Goal: Information Seeking & Learning: Learn about a topic

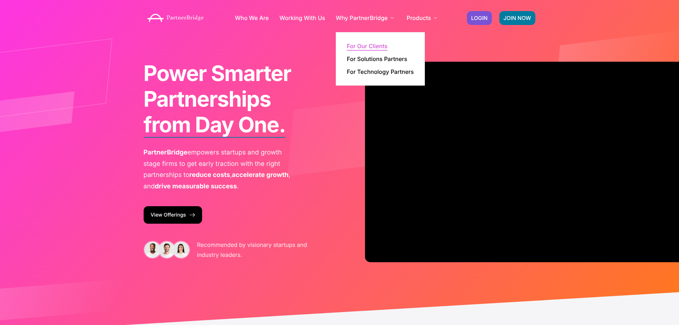
click at [353, 46] on link "For Our Clients" at bounding box center [367, 46] width 41 height 6
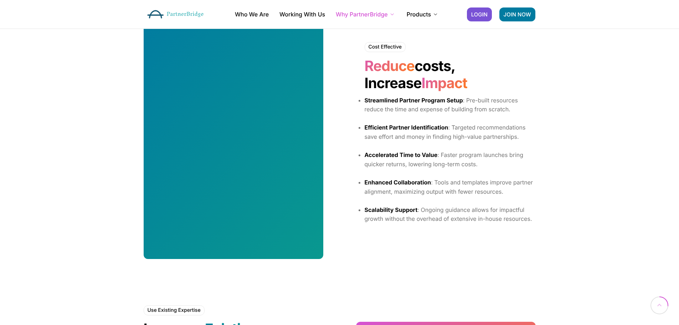
scroll to position [356, 0]
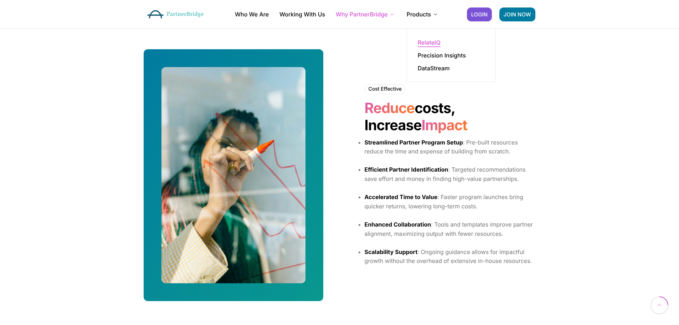
click at [423, 44] on link "RelateIQ" at bounding box center [428, 43] width 23 height 6
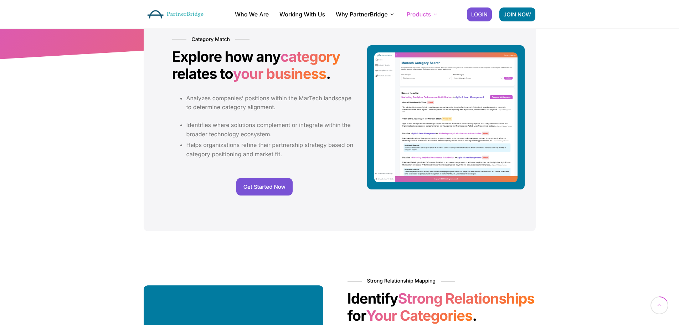
scroll to position [178, 0]
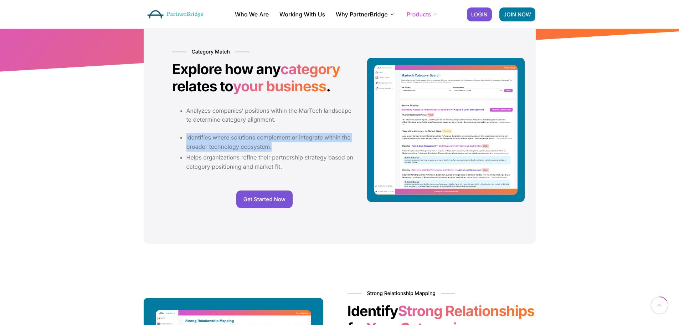
drag, startPoint x: 281, startPoint y: 146, endPoint x: 183, endPoint y: 133, distance: 99.1
click at [183, 133] on ul "Identifies where solutions complement or integrate within the broader technolog…" at bounding box center [264, 152] width 185 height 38
copy li "Identifies where solutions complement or integrate within the broader technolog…"
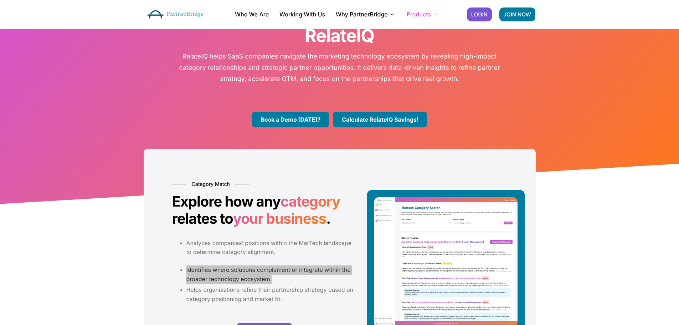
scroll to position [36, 0]
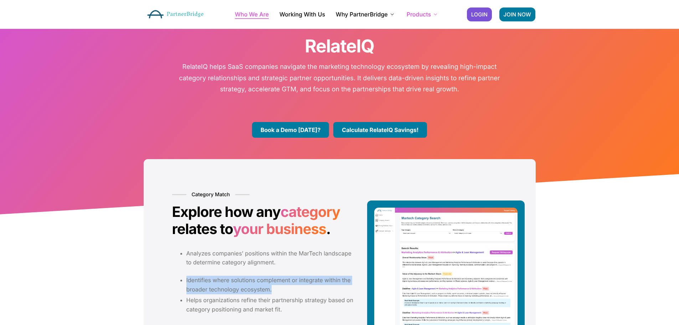
click at [243, 14] on link "Who We Are" at bounding box center [252, 14] width 34 height 6
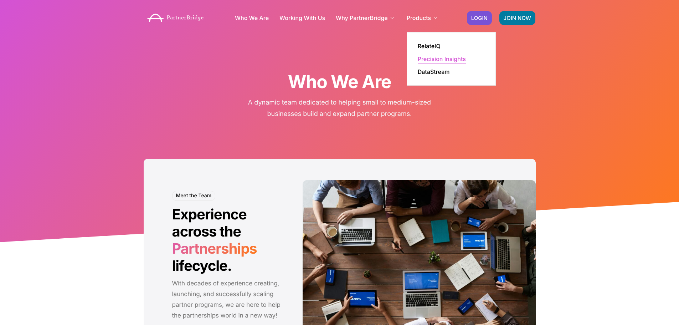
click at [428, 60] on link "Precision Insights" at bounding box center [441, 59] width 48 height 6
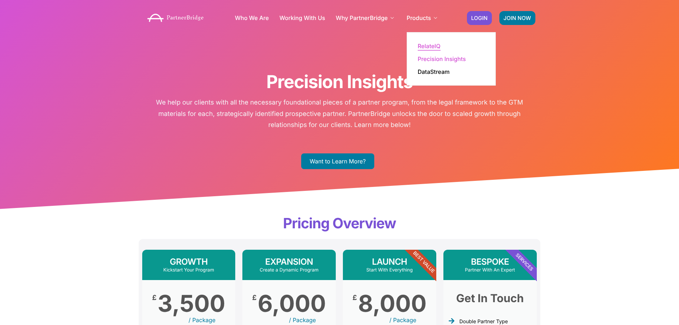
click at [425, 44] on link "RelateIQ" at bounding box center [428, 46] width 23 height 6
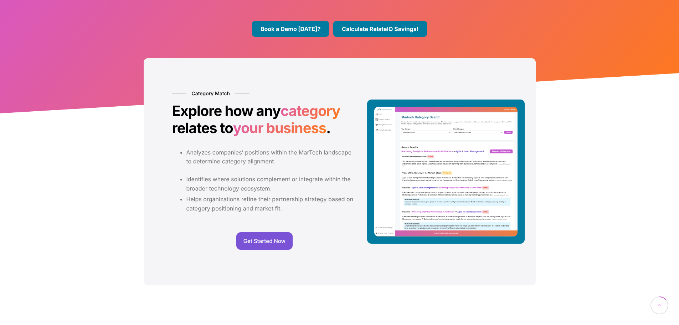
scroll to position [142, 0]
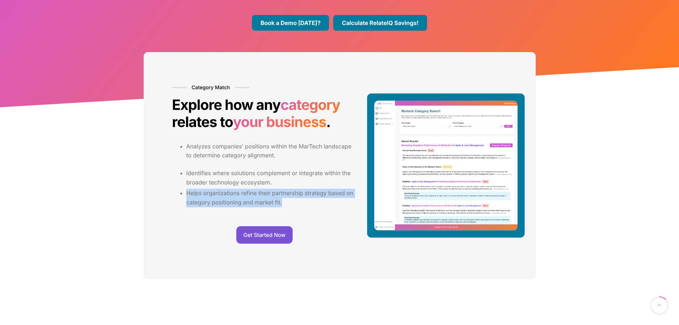
drag, startPoint x: 188, startPoint y: 192, endPoint x: 287, endPoint y: 202, distance: 99.9
click at [287, 202] on li "Helps organizations refine their partnership strategy based on category positio…" at bounding box center [271, 197] width 171 height 18
copy li "Helps organizations refine their partnership strategy based on category positio…"
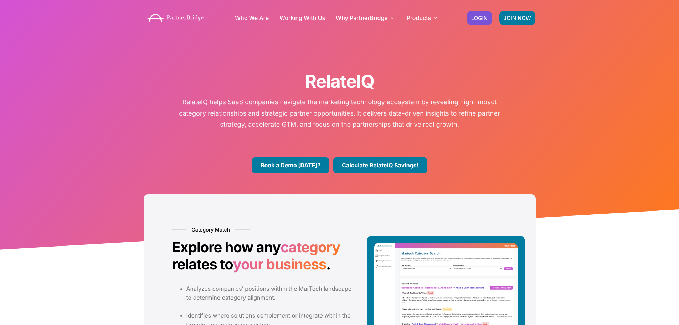
scroll to position [0, 0]
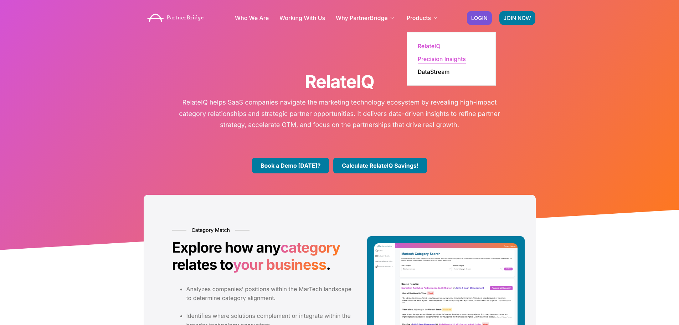
click at [430, 59] on link "Precision Insights" at bounding box center [441, 59] width 48 height 6
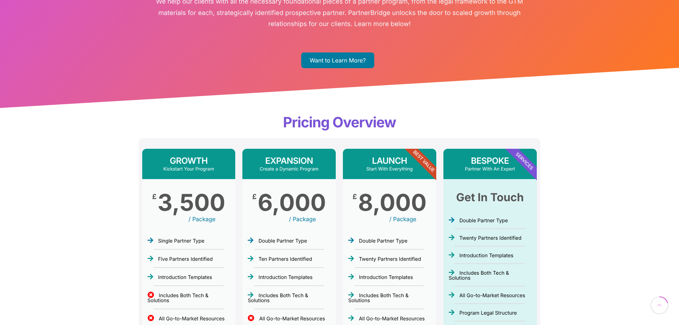
scroll to position [36, 0]
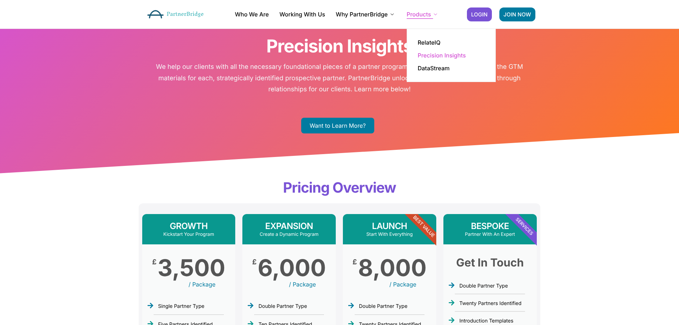
click at [414, 15] on link "Products" at bounding box center [422, 14] width 32 height 6
click at [421, 67] on link "DataStream" at bounding box center [433, 68] width 32 height 6
click at [430, 68] on link "DataStream" at bounding box center [433, 68] width 32 height 6
